Goal: Navigation & Orientation: Find specific page/section

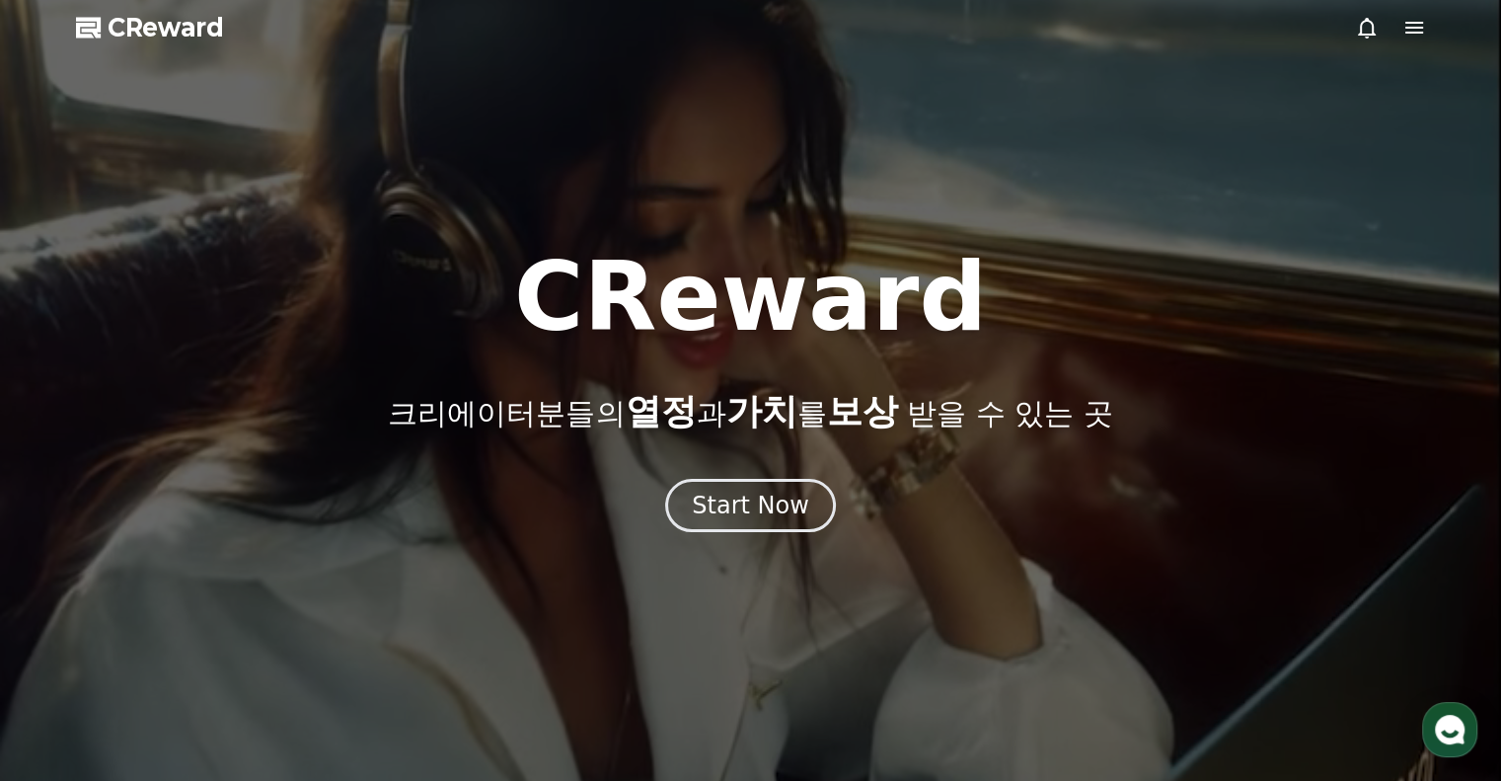
click at [1374, 27] on icon at bounding box center [1367, 28] width 24 height 24
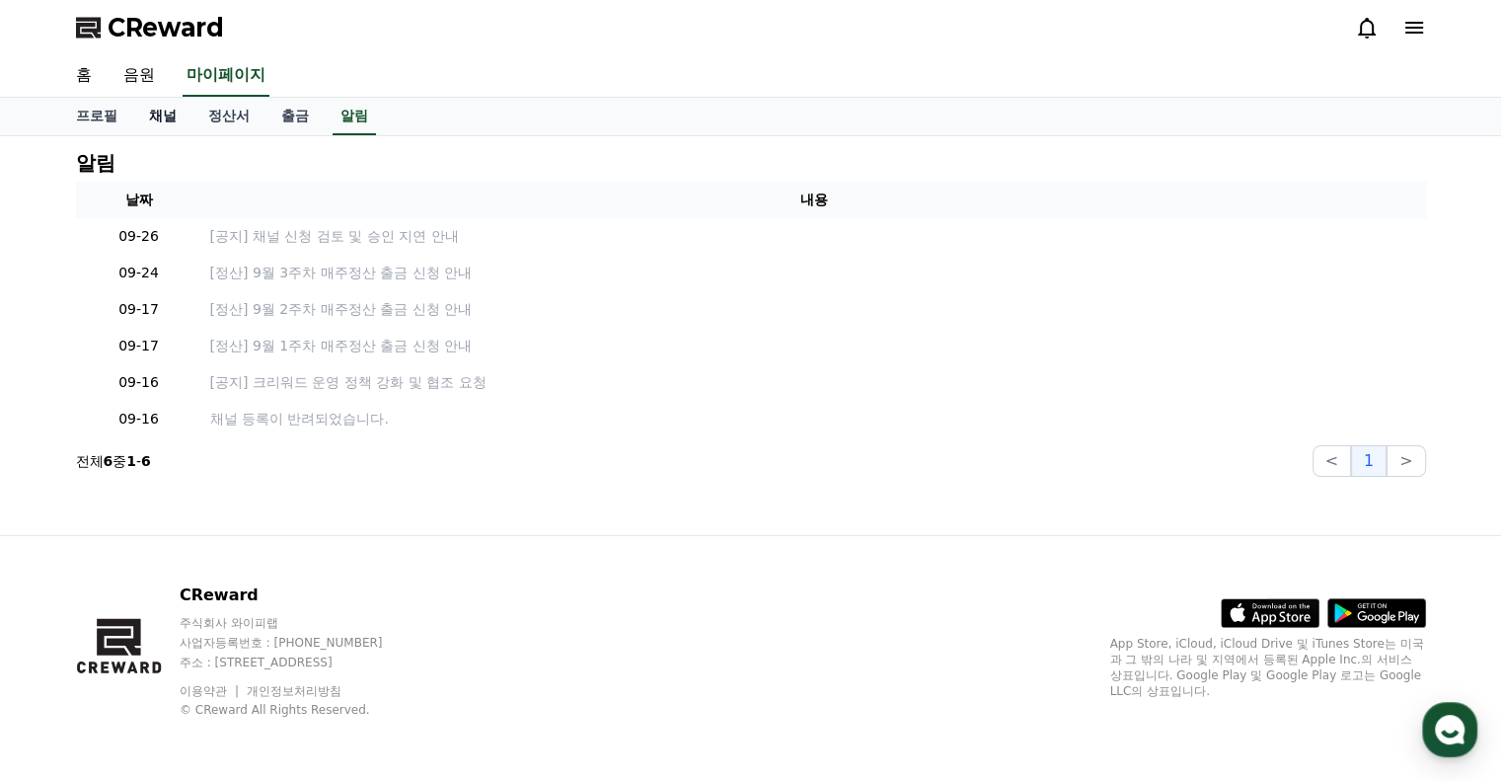
click at [139, 117] on link "채널" at bounding box center [162, 117] width 59 height 38
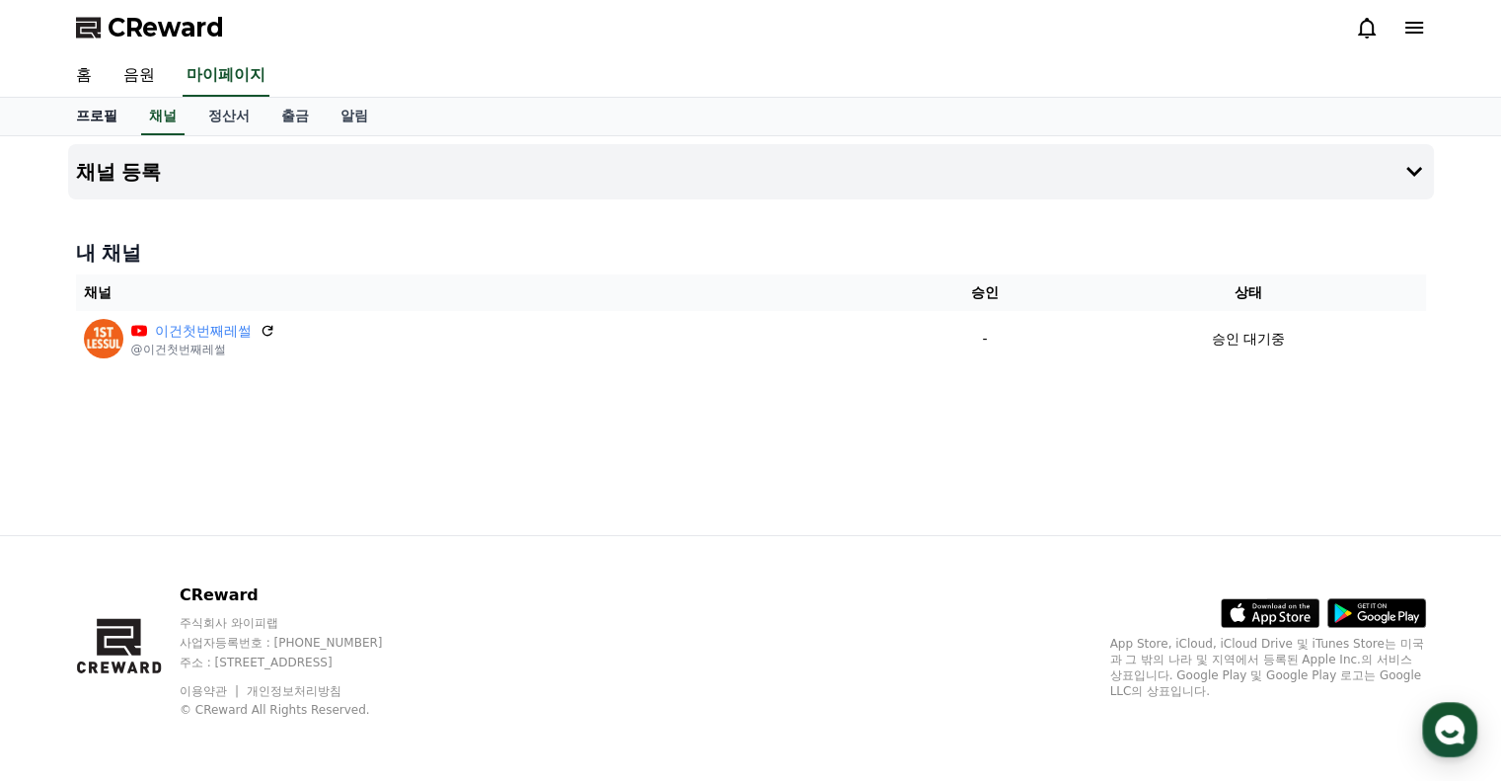
click at [78, 114] on link "프로필" at bounding box center [96, 117] width 73 height 38
select select "**********"
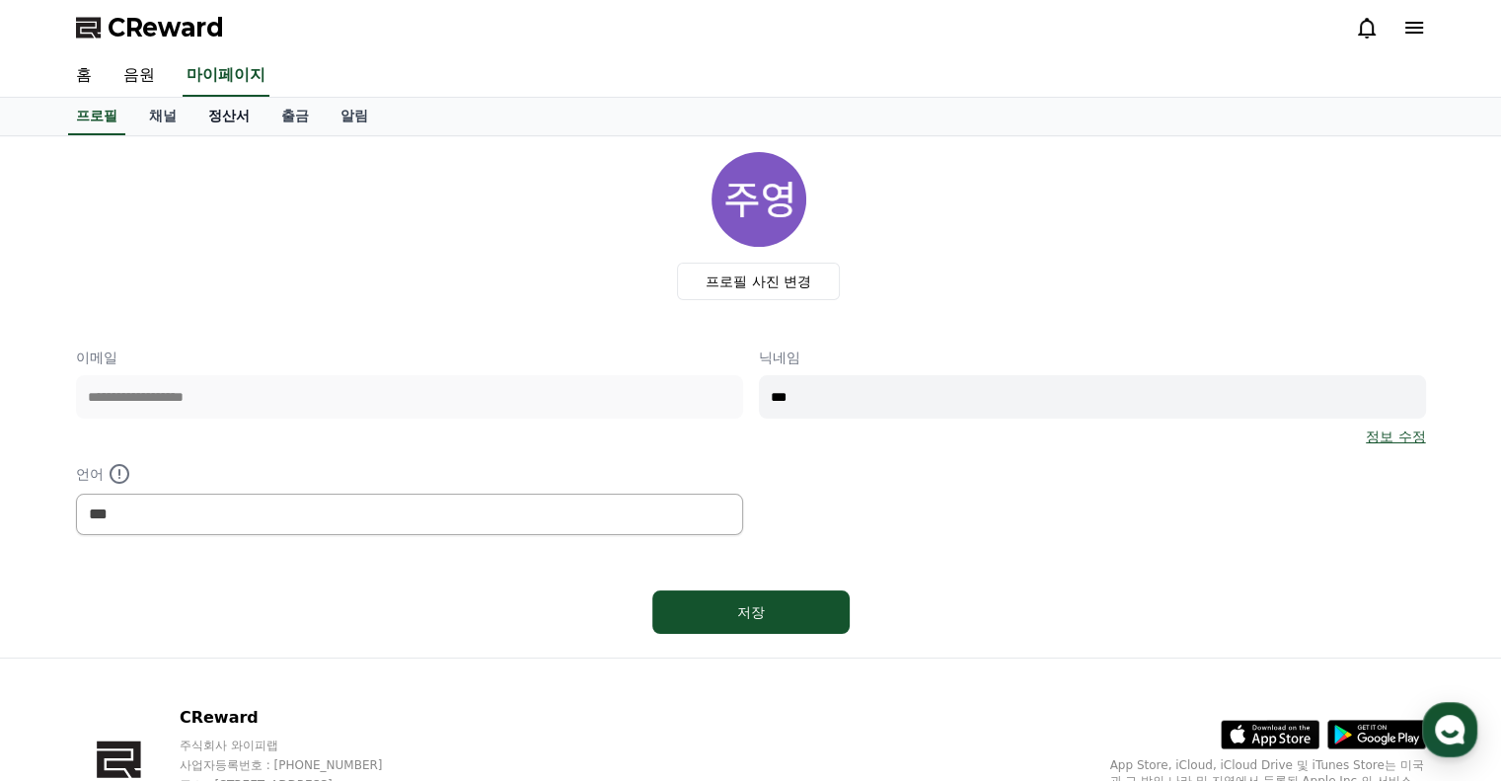
click at [217, 114] on link "정산서" at bounding box center [228, 117] width 73 height 38
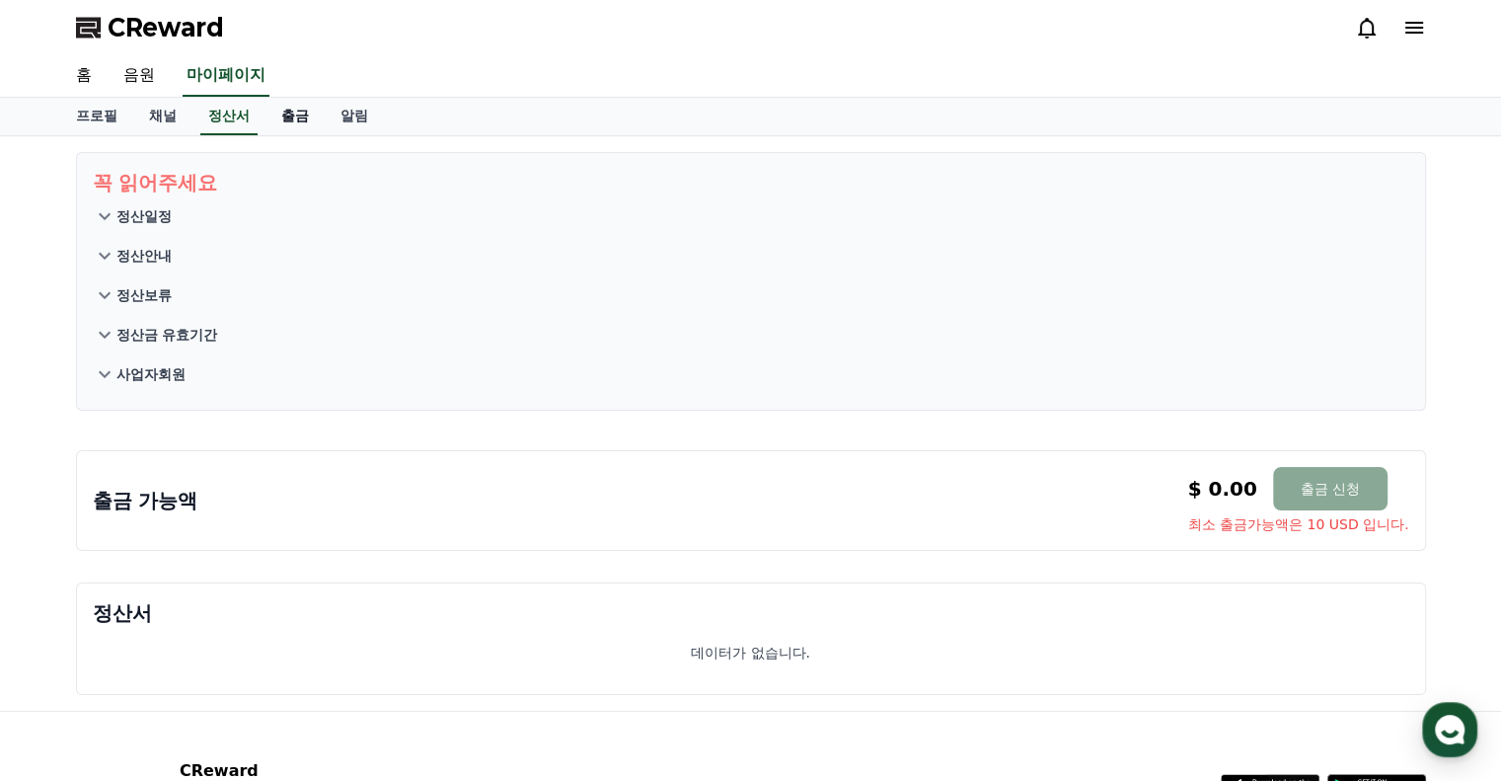
click at [301, 113] on link "출금" at bounding box center [294, 117] width 59 height 38
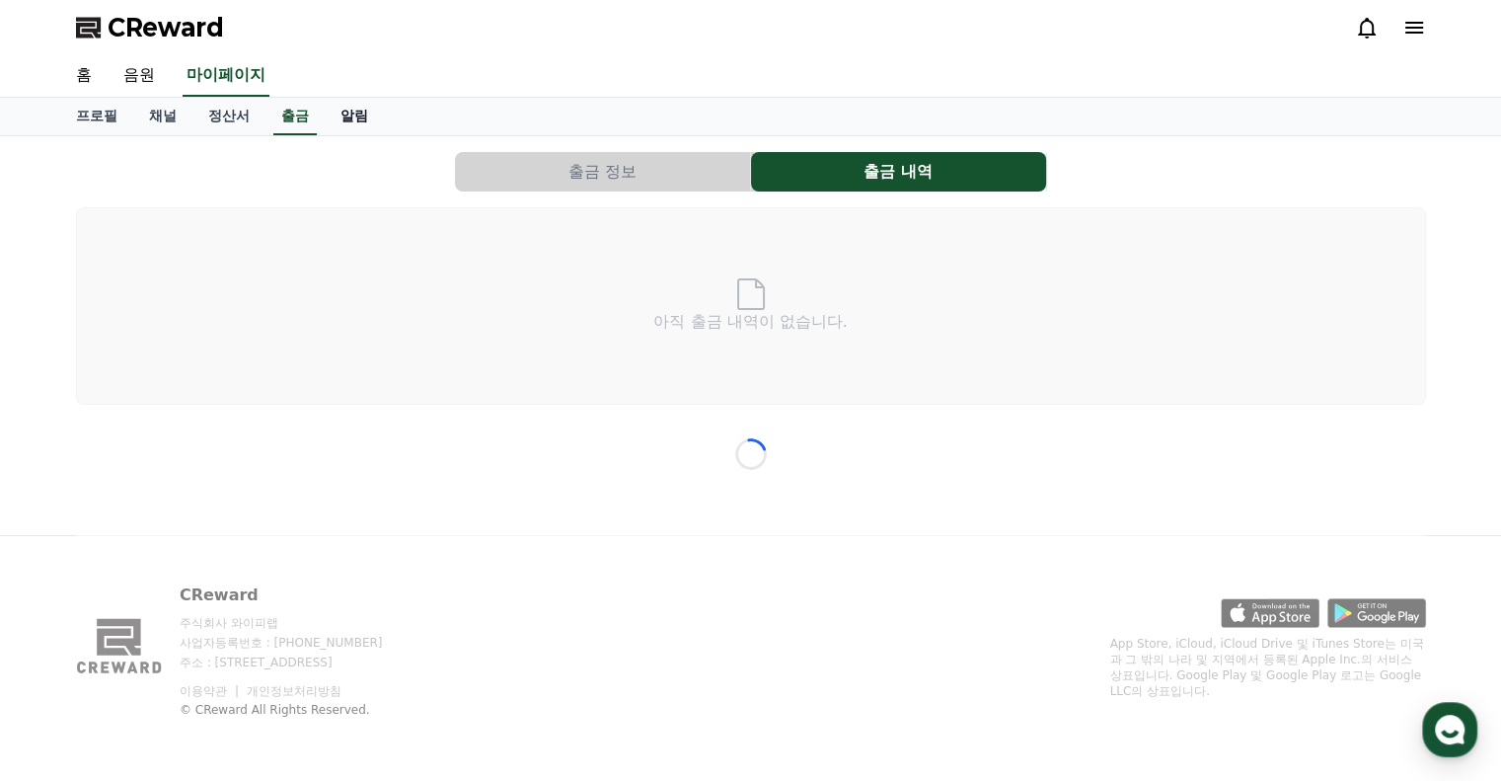
click at [335, 113] on link "알림" at bounding box center [354, 117] width 59 height 38
